Goal: Navigation & Orientation: Find specific page/section

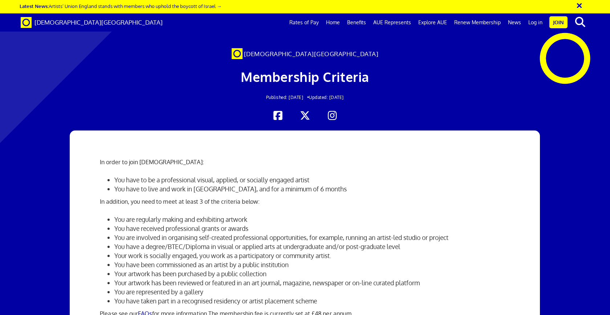
scroll to position [0, 8]
click at [535, 22] on link "Log in" at bounding box center [534, 22] width 21 height 18
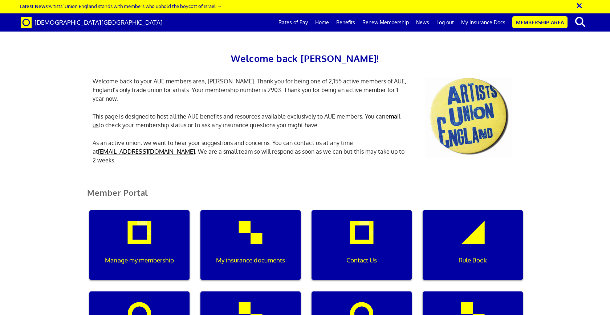
scroll to position [0, 2]
click at [256, 240] on div "My insurance documents" at bounding box center [250, 246] width 100 height 70
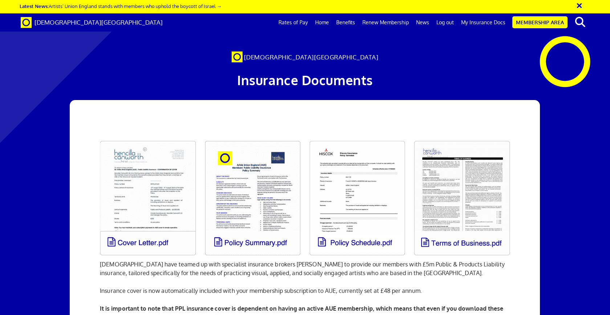
scroll to position [0, 8]
click at [265, 216] on link at bounding box center [252, 198] width 105 height 124
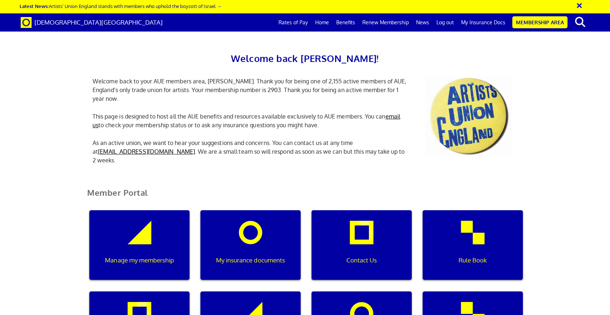
scroll to position [0, 2]
